Goal: Task Accomplishment & Management: Use online tool/utility

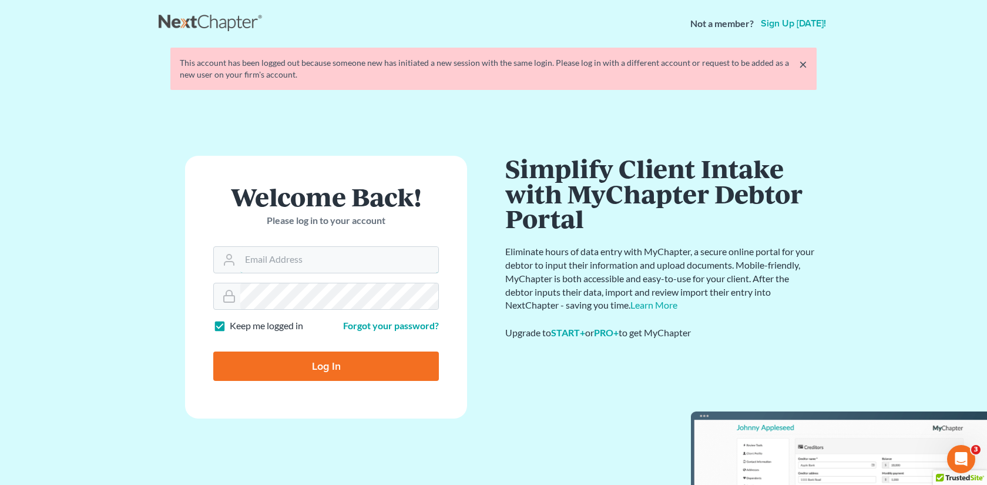
type input "[EMAIL_ADDRESS][DOMAIN_NAME]"
click at [284, 354] on input "Log In" at bounding box center [326, 365] width 226 height 29
type input "Thinking..."
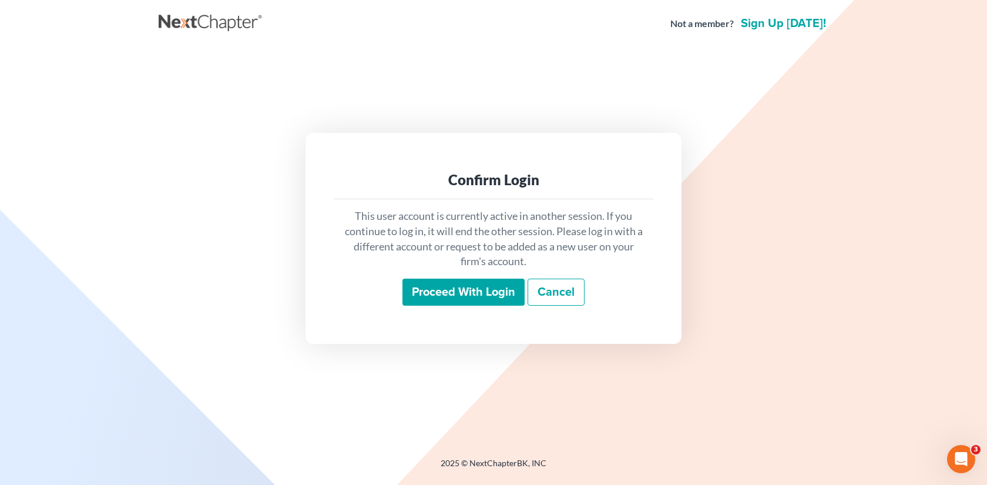
click at [507, 288] on input "Proceed with login" at bounding box center [463, 291] width 122 height 27
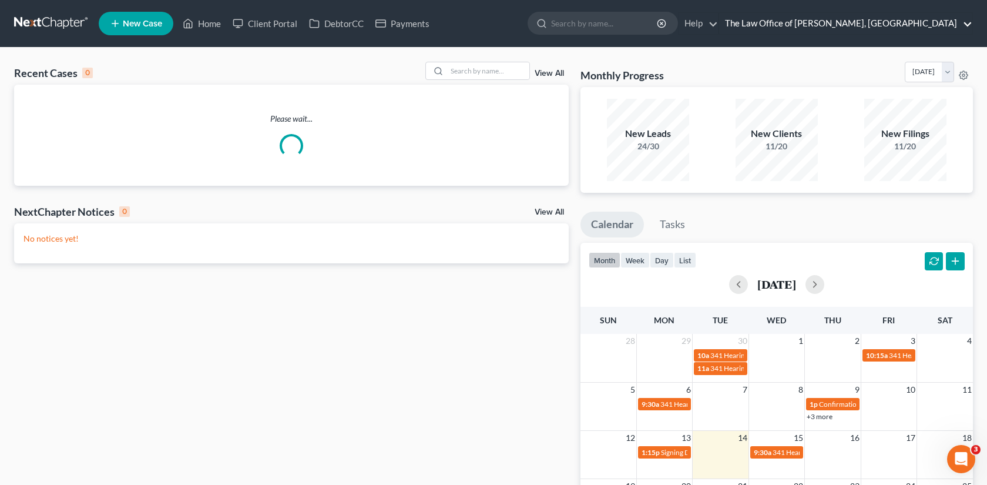
click at [959, 31] on link "The Law Office of [PERSON_NAME], [GEOGRAPHIC_DATA]" at bounding box center [845, 23] width 253 height 21
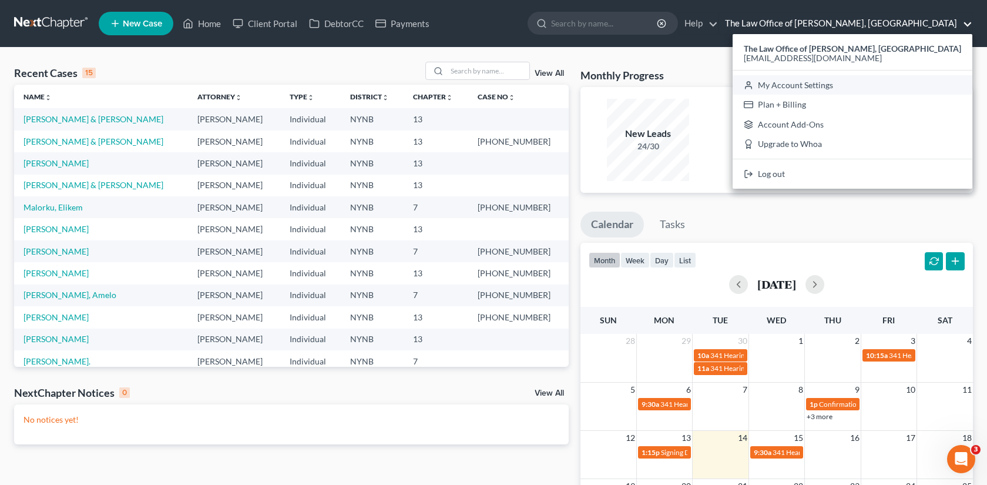
click at [874, 82] on link "My Account Settings" at bounding box center [853, 85] width 240 height 20
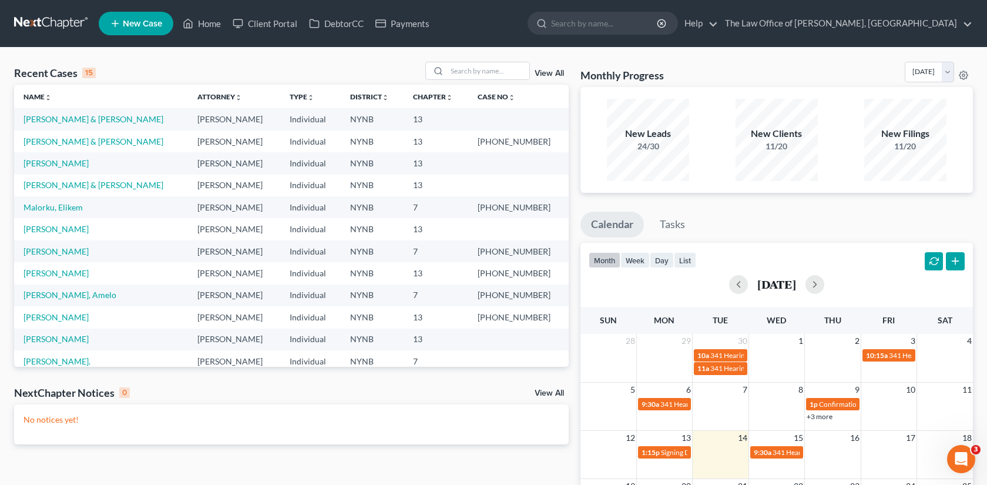
select select "24"
select select "35"
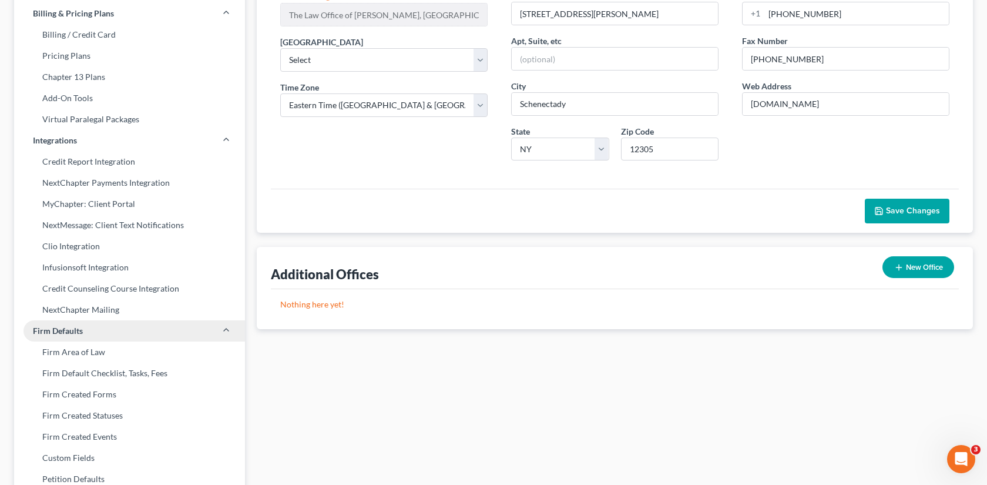
scroll to position [153, 0]
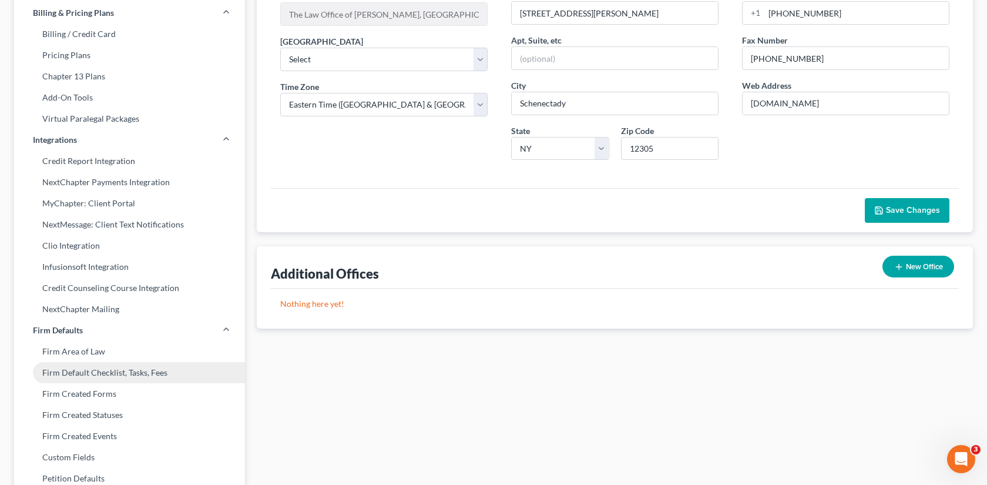
click at [122, 377] on link "Firm Default Checklist, Tasks, Fees" at bounding box center [129, 372] width 231 height 21
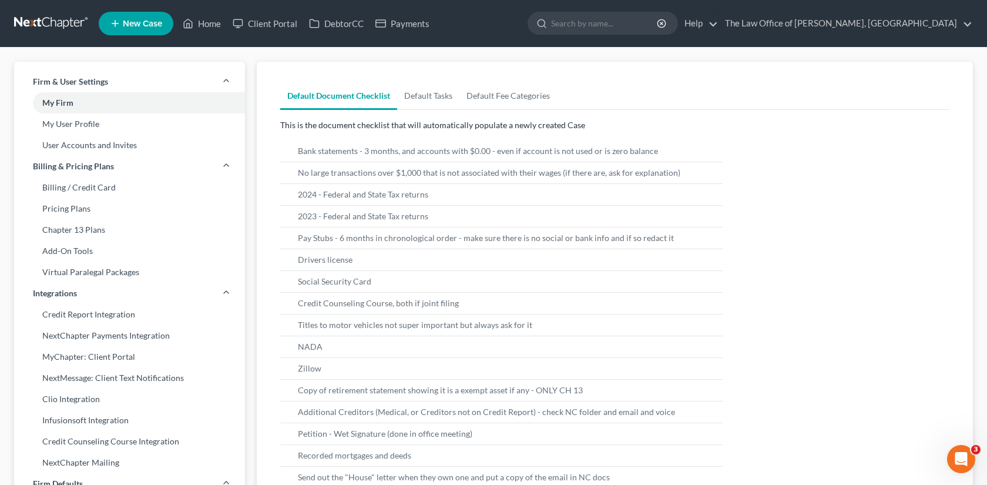
click at [63, 25] on link at bounding box center [51, 23] width 75 height 21
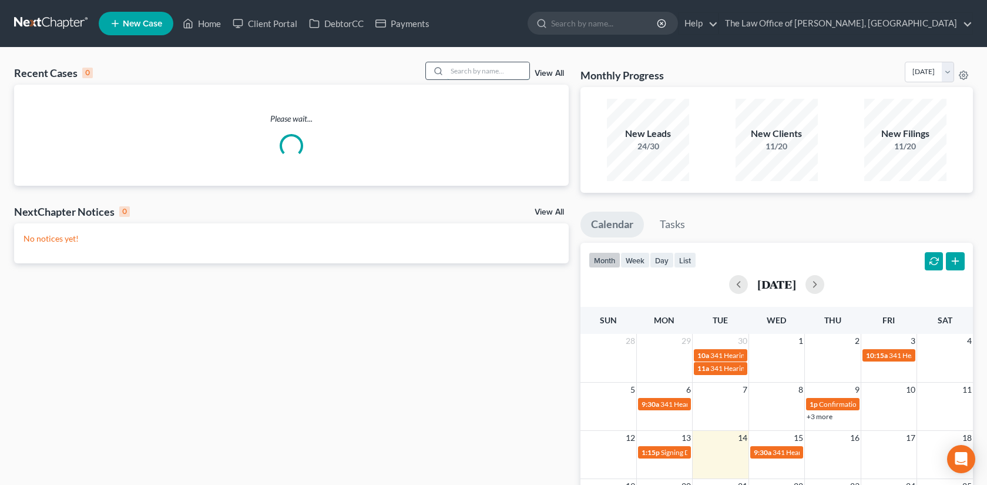
click at [471, 75] on input "search" at bounding box center [488, 70] width 82 height 17
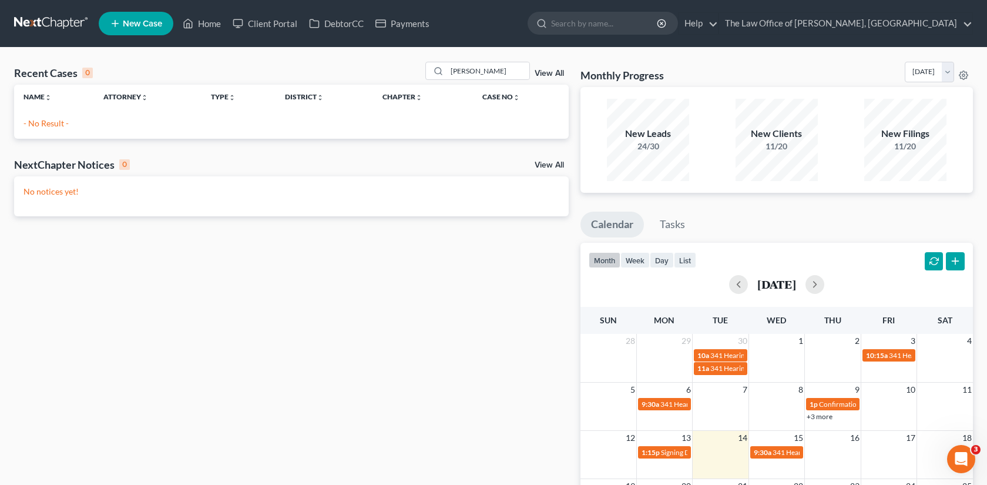
click at [53, 119] on p "- No Result -" at bounding box center [291, 123] width 536 height 12
click at [500, 67] on input "denise b" at bounding box center [488, 70] width 82 height 17
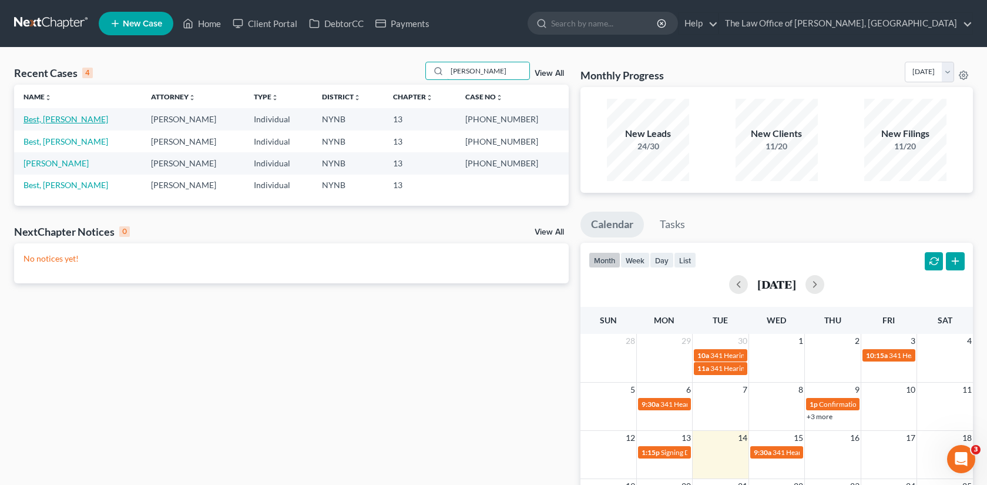
type input "denise"
click at [61, 120] on link "Best, [PERSON_NAME]" at bounding box center [65, 119] width 85 height 10
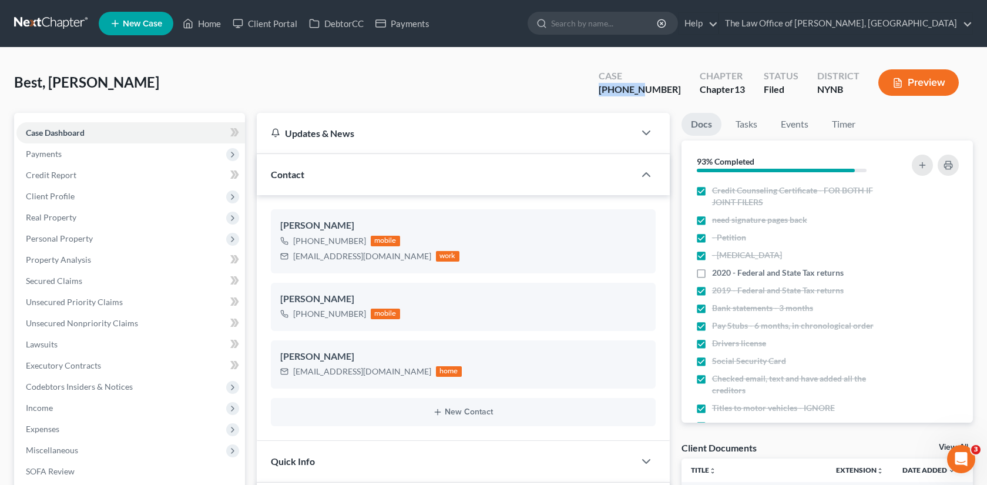
drag, startPoint x: 673, startPoint y: 87, endPoint x: 633, endPoint y: 87, distance: 40.5
click at [632, 87] on div "[PHONE_NUMBER]" at bounding box center [640, 90] width 82 height 14
copy div "25-11057"
click at [58, 30] on link at bounding box center [51, 23] width 75 height 21
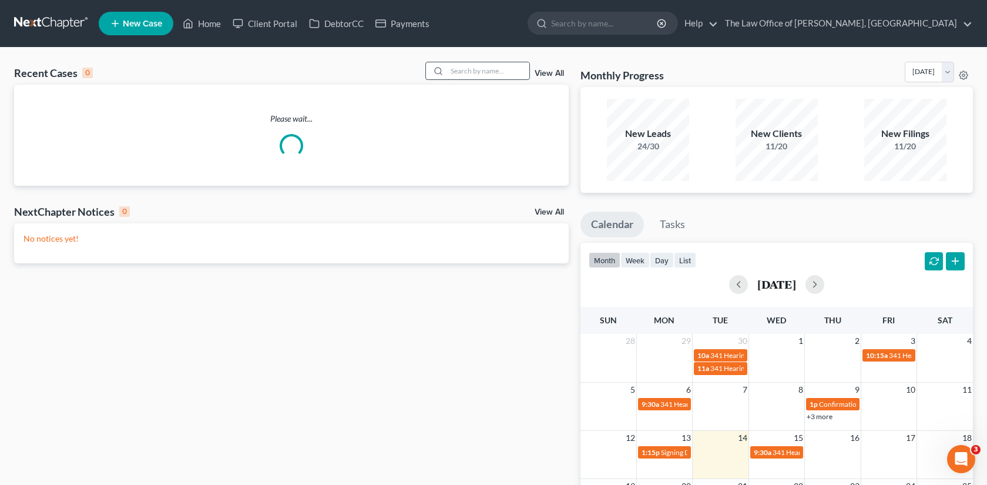
click at [510, 75] on input "search" at bounding box center [488, 70] width 82 height 17
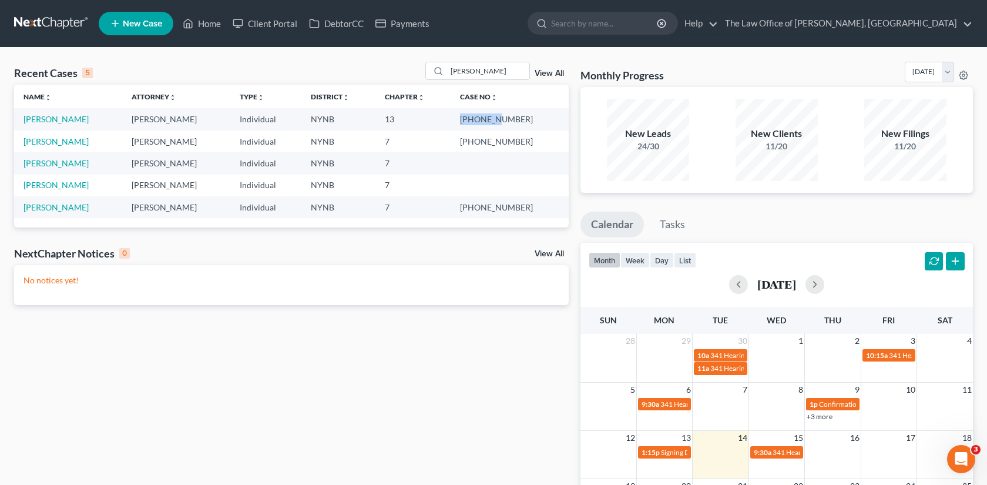
drag, startPoint x: 494, startPoint y: 122, endPoint x: 530, endPoint y: 121, distance: 35.9
click at [530, 121] on td "25-11086-1" at bounding box center [510, 119] width 118 height 22
copy td "25-11086"
click at [483, 73] on input "carter" at bounding box center [488, 70] width 82 height 17
click at [484, 73] on input "carter" at bounding box center [488, 70] width 82 height 17
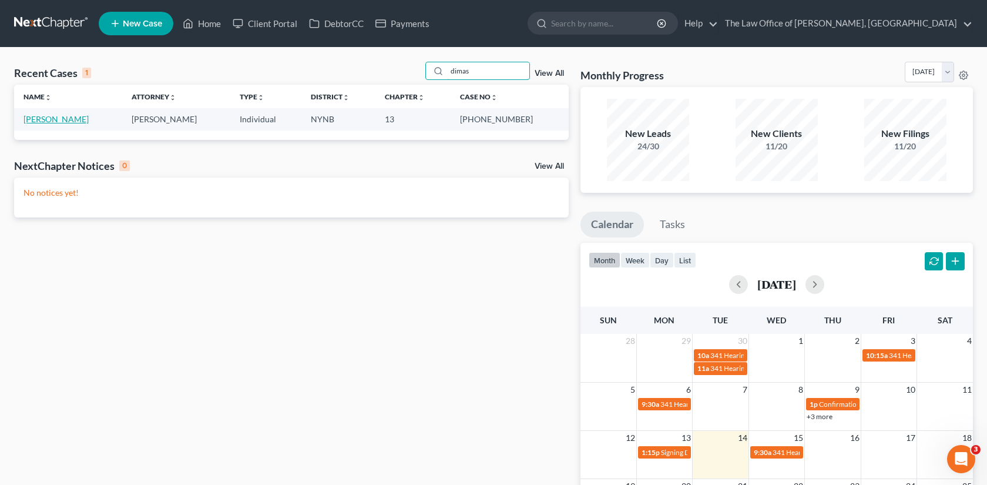
type input "dimas"
click at [62, 123] on link "[PERSON_NAME]" at bounding box center [55, 119] width 65 height 10
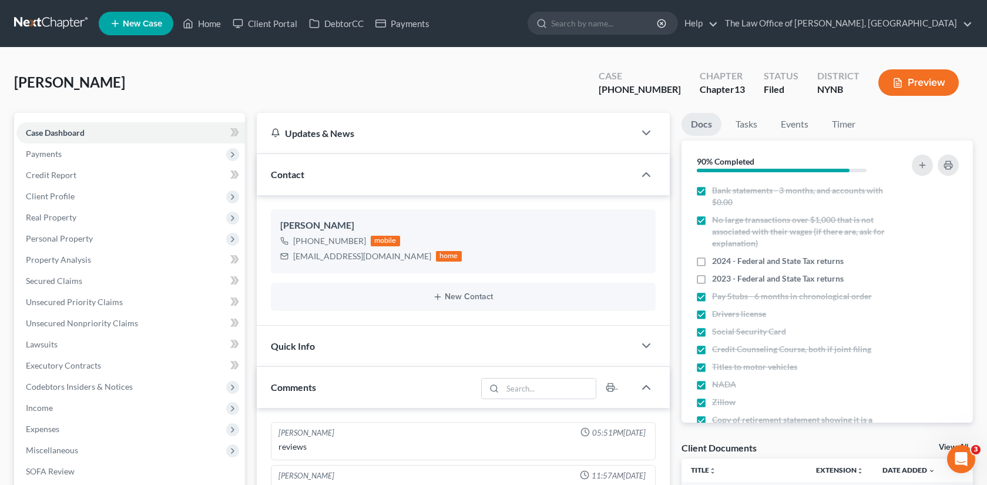
scroll to position [748, 0]
click at [66, 32] on link at bounding box center [51, 23] width 75 height 21
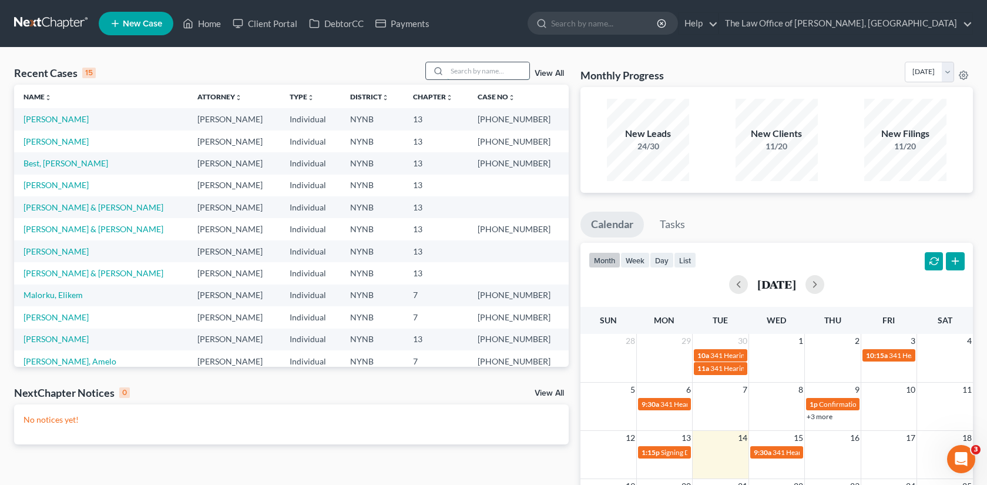
click at [486, 75] on input "search" at bounding box center [488, 70] width 82 height 17
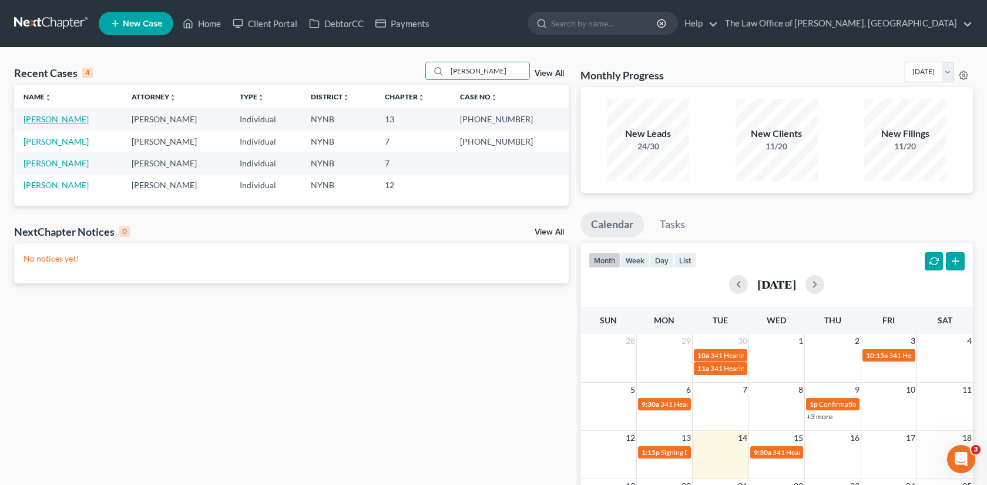
type input "[PERSON_NAME]"
click at [51, 119] on link "[PERSON_NAME]" at bounding box center [55, 119] width 65 height 10
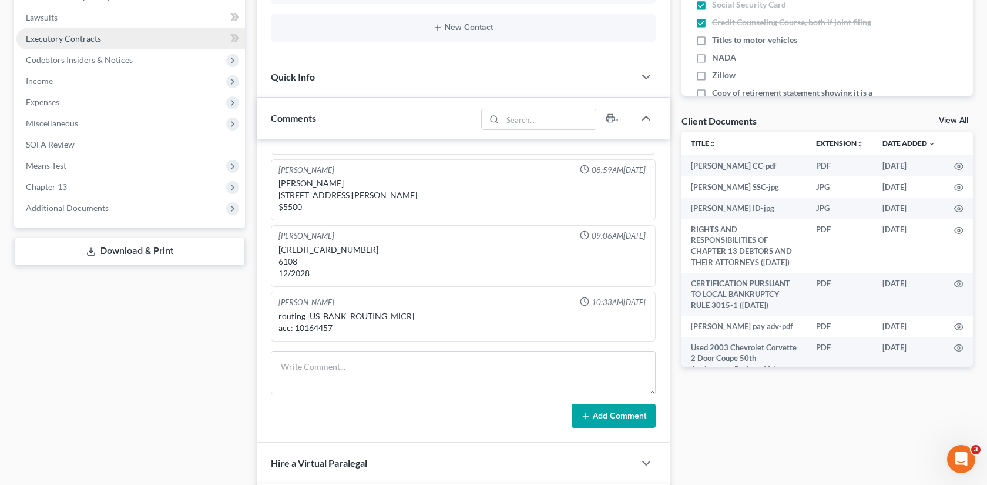
scroll to position [338, 0]
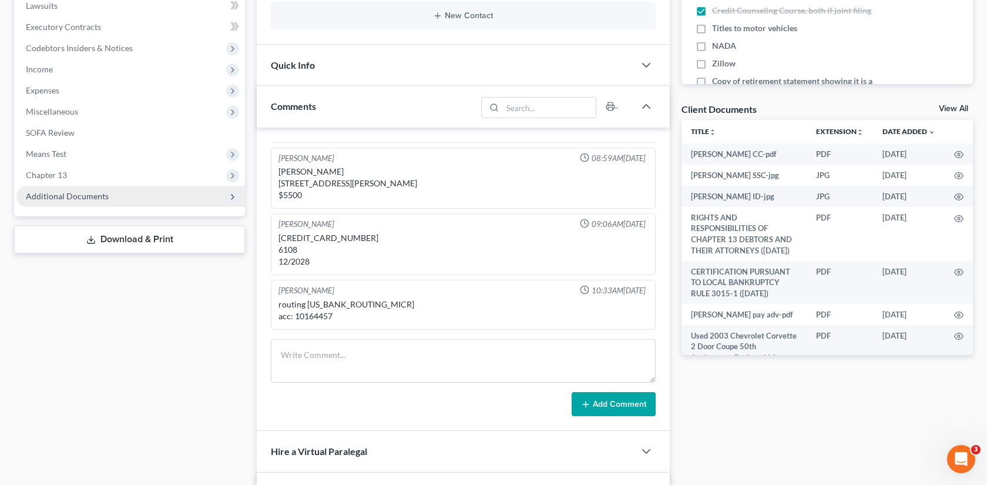
click at [173, 203] on span "Additional Documents" at bounding box center [130, 196] width 229 height 21
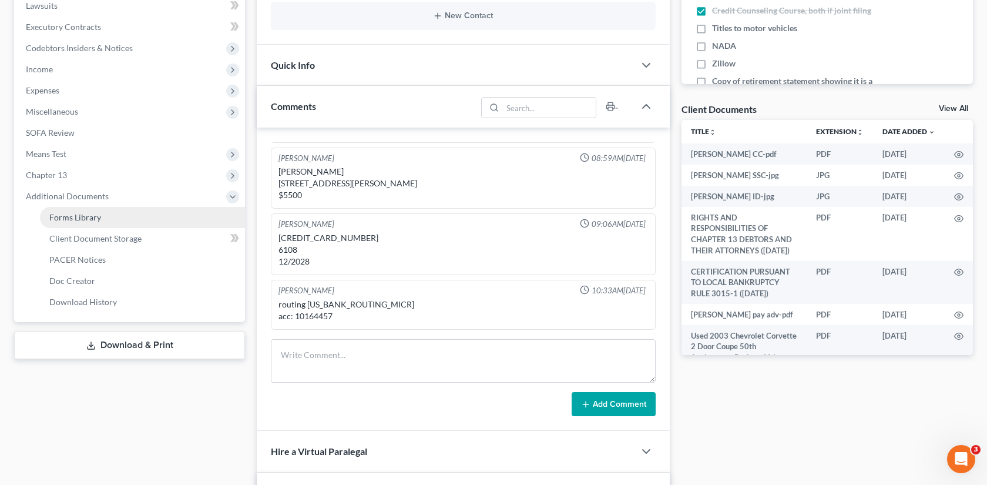
click at [147, 226] on link "Forms Library" at bounding box center [142, 217] width 205 height 21
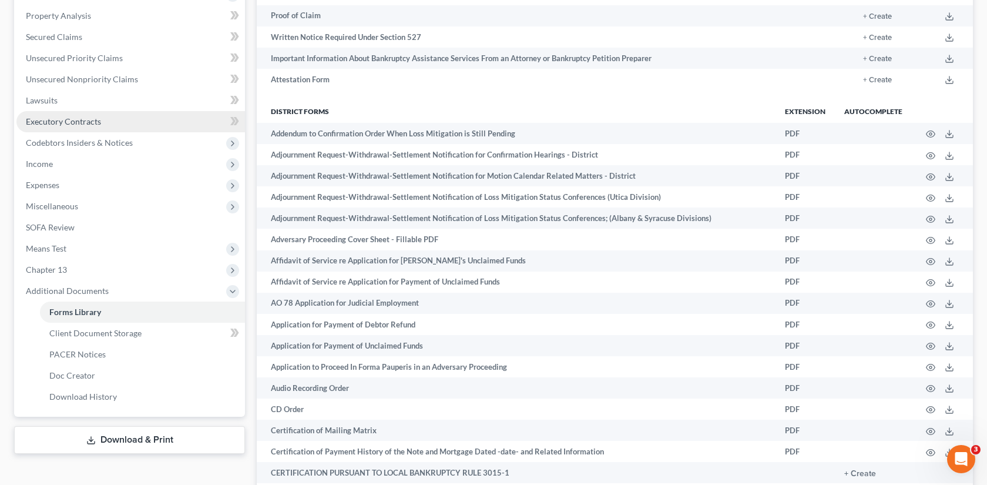
scroll to position [247, 0]
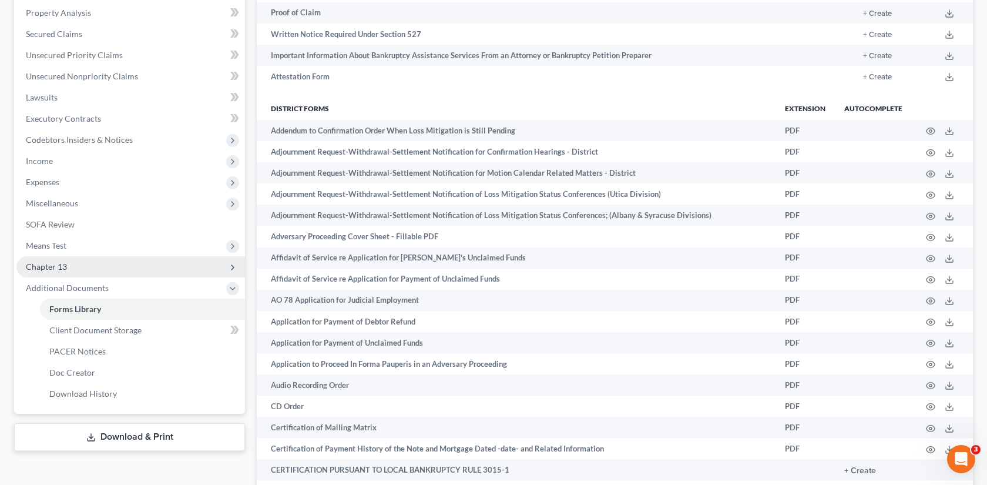
click at [154, 257] on span "Chapter 13" at bounding box center [130, 266] width 229 height 21
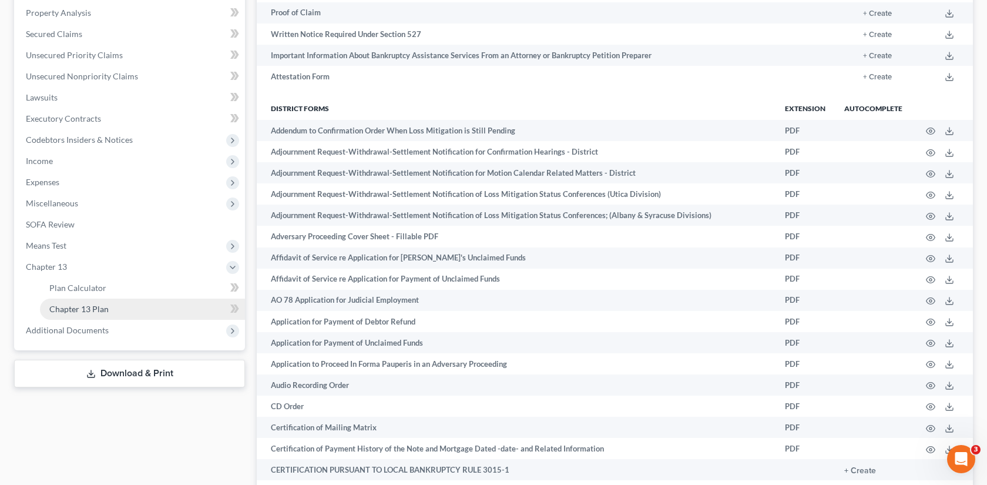
click at [149, 307] on link "Chapter 13 Plan" at bounding box center [142, 308] width 205 height 21
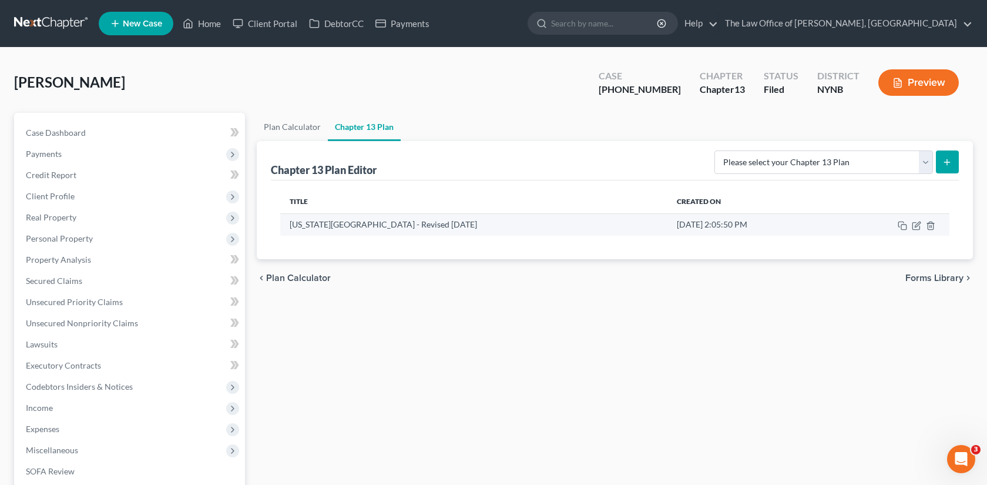
click at [444, 229] on td "New York Northern District - Revised 12/1/2024" at bounding box center [473, 224] width 387 height 22
click at [919, 227] on icon "button" at bounding box center [916, 225] width 9 height 9
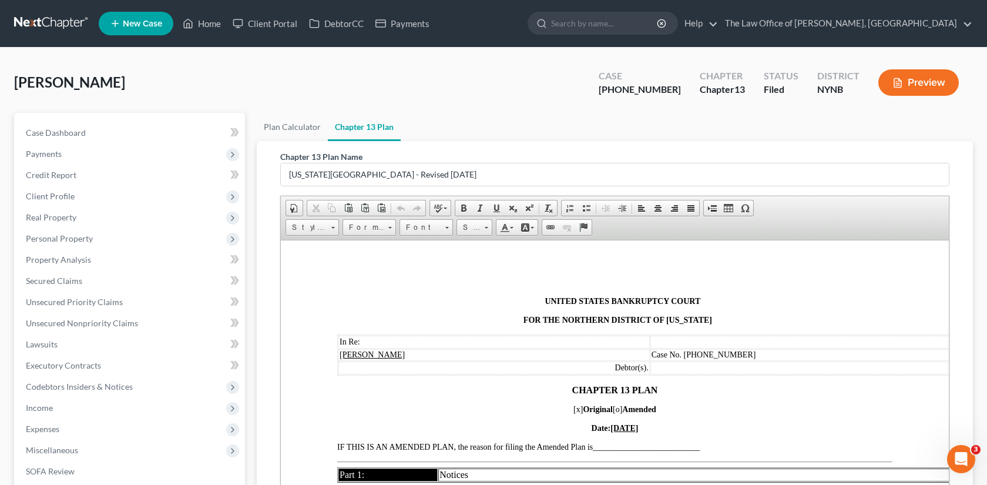
click at [81, 28] on link at bounding box center [51, 23] width 75 height 21
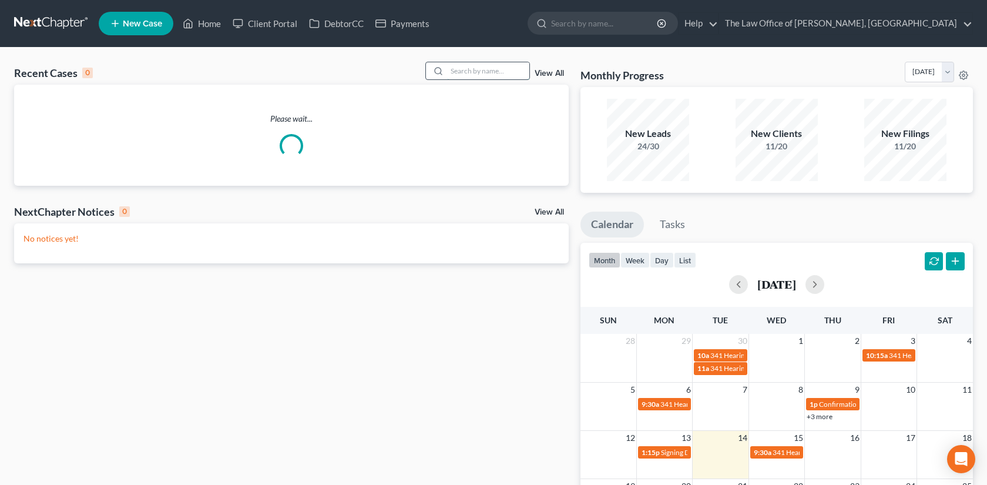
click at [497, 72] on input "search" at bounding box center [488, 70] width 82 height 17
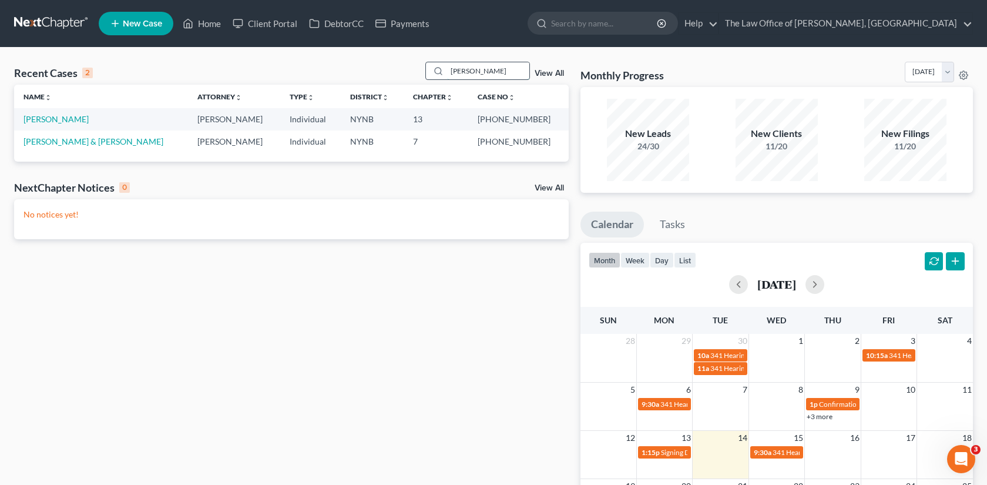
type input "[PERSON_NAME]"
click at [62, 119] on link "[PERSON_NAME]" at bounding box center [55, 119] width 65 height 10
